Goal: Task Accomplishment & Management: Use online tool/utility

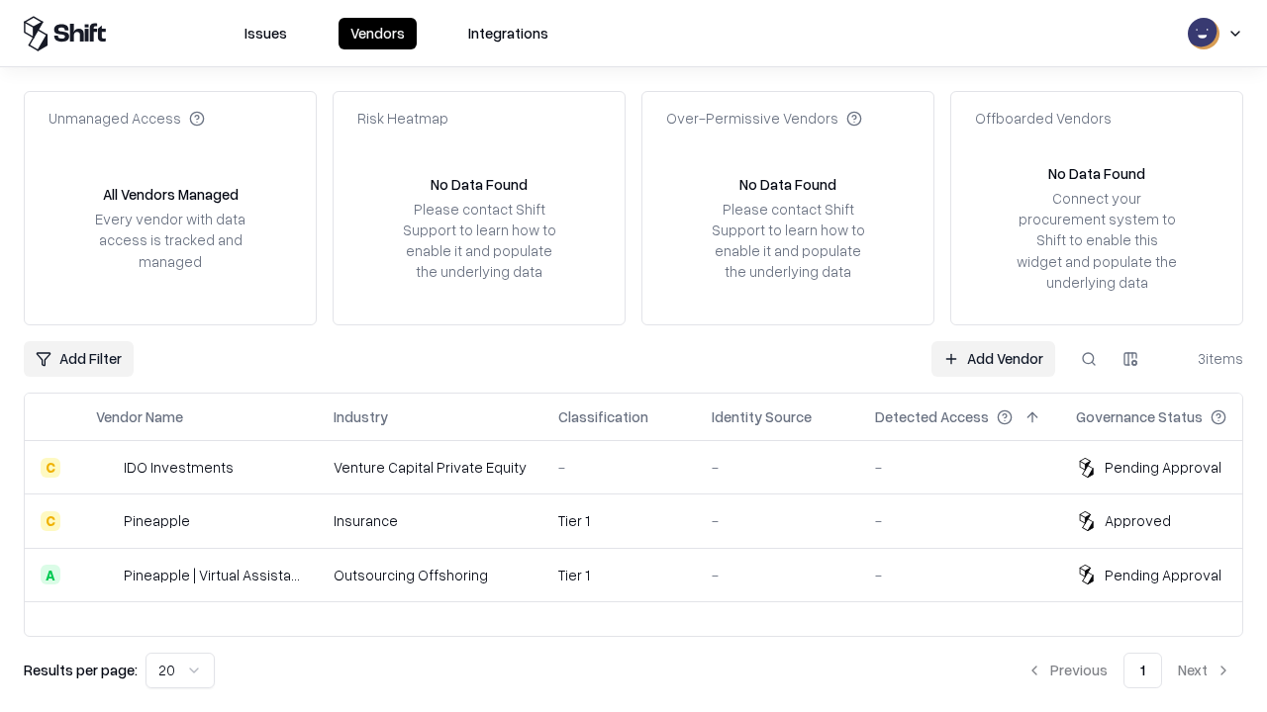
click at [993, 358] on link "Add Vendor" at bounding box center [993, 359] width 124 height 36
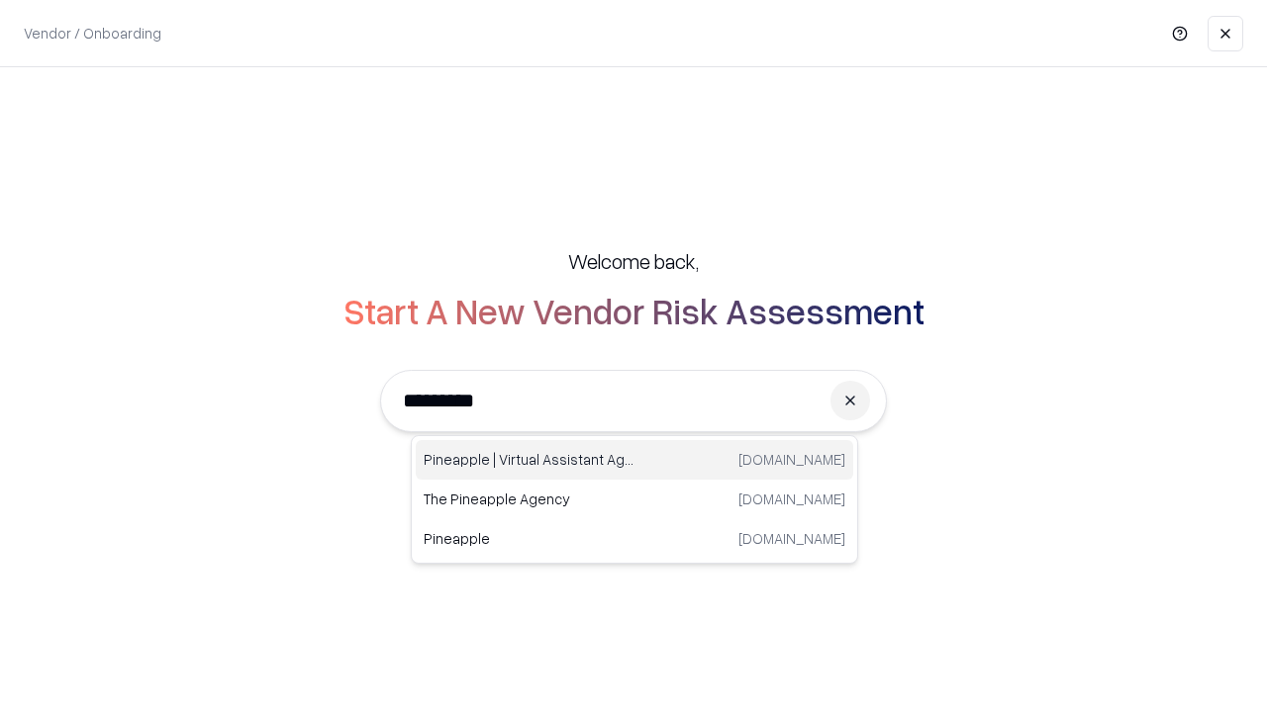
click at [634, 460] on div "Pineapple | Virtual Assistant Agency [DOMAIN_NAME]" at bounding box center [634, 460] width 437 height 40
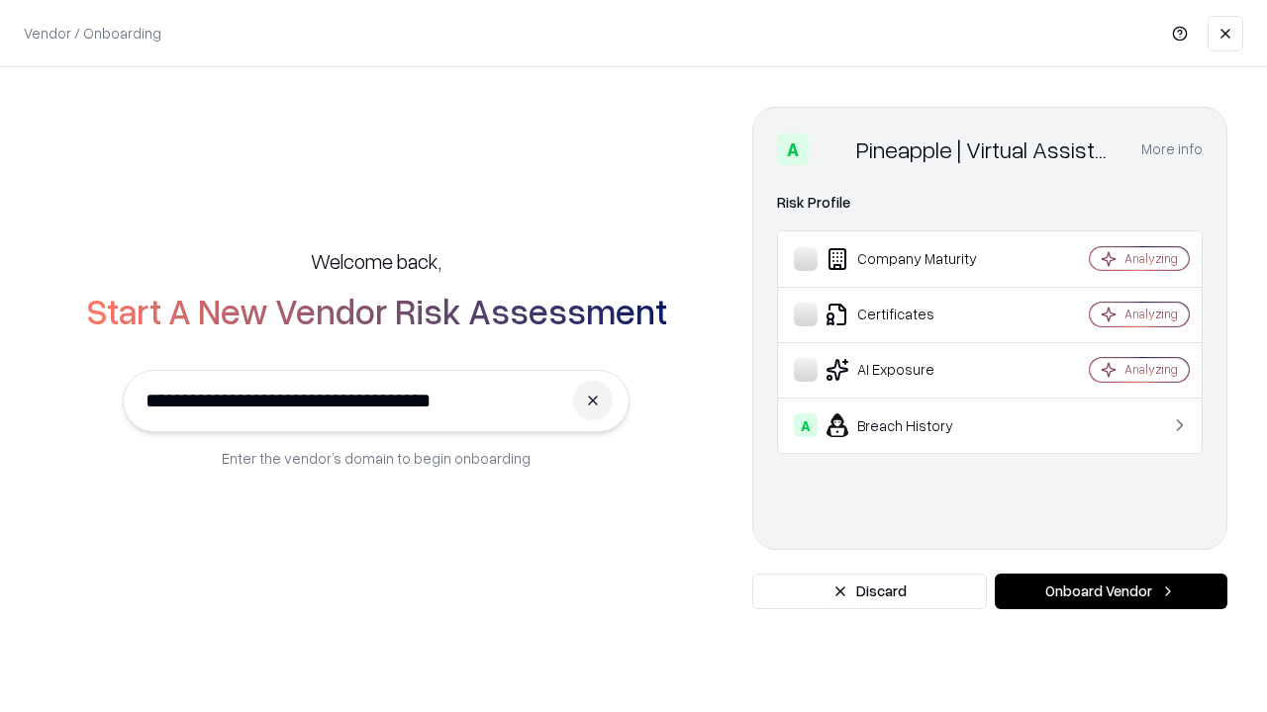
type input "**********"
click at [1110, 592] on button "Onboard Vendor" at bounding box center [1111, 592] width 233 height 36
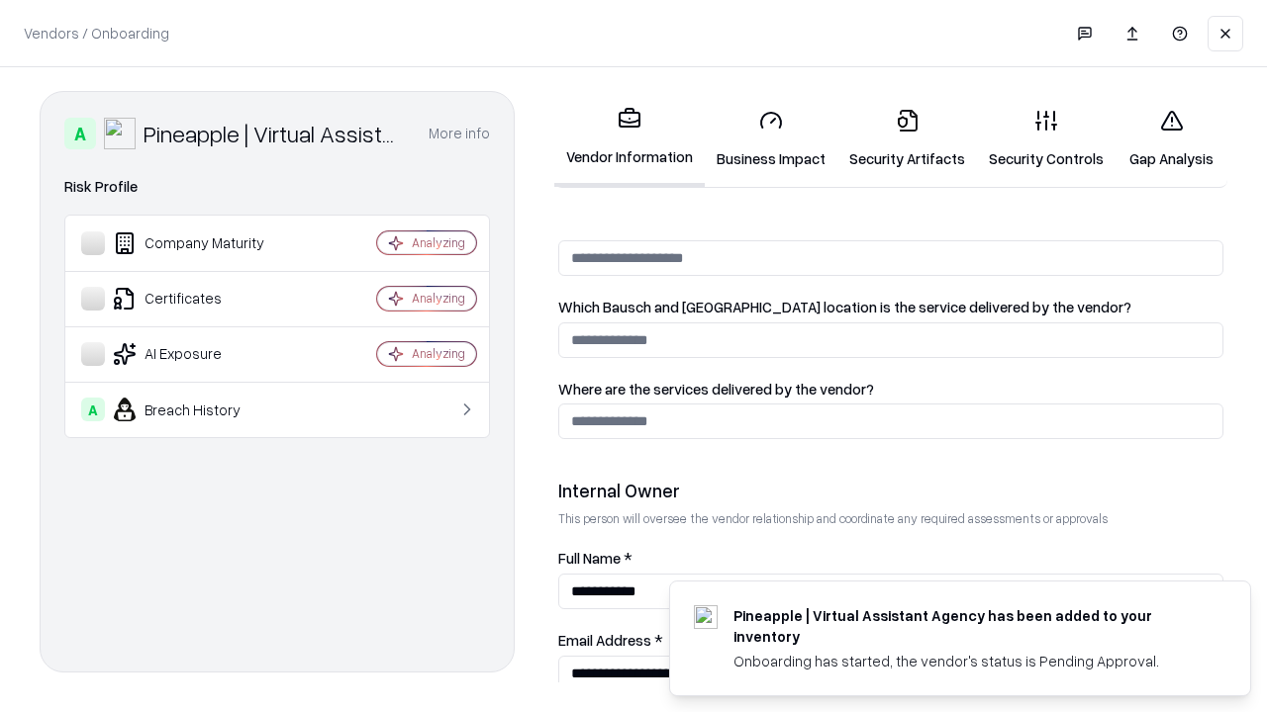
scroll to position [1025, 0]
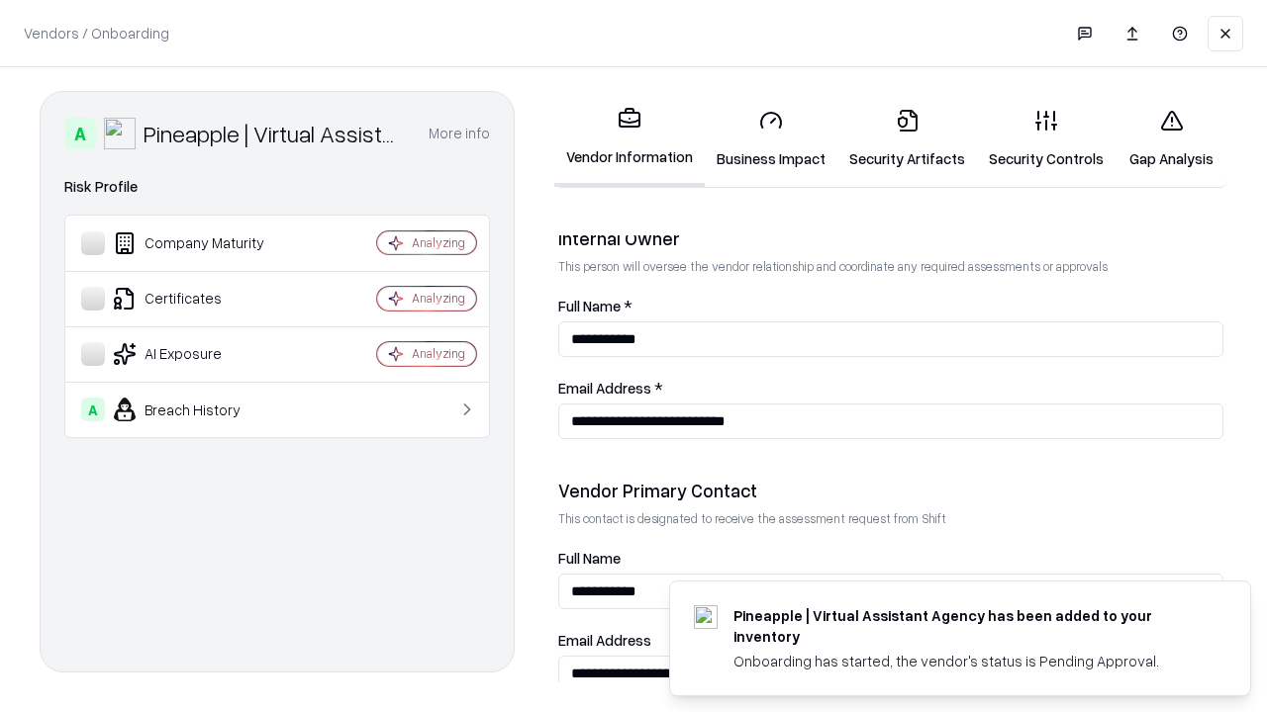
click at [1171, 139] on link "Gap Analysis" at bounding box center [1171, 139] width 112 height 92
